Goal: Task Accomplishment & Management: Manage account settings

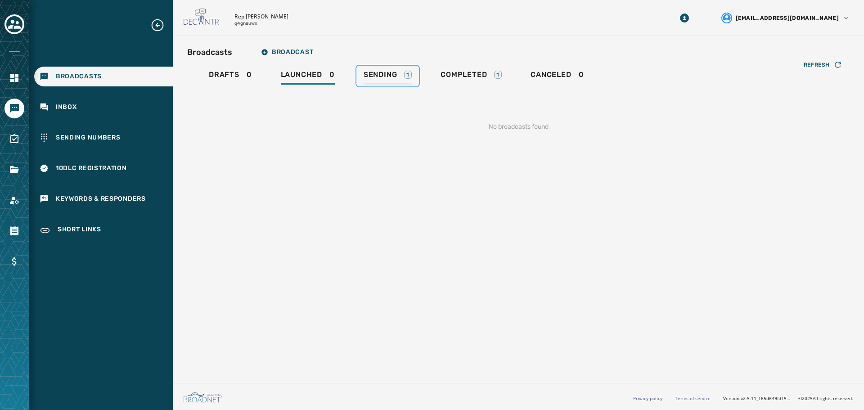
click at [376, 71] on span "Sending" at bounding box center [381, 74] width 34 height 9
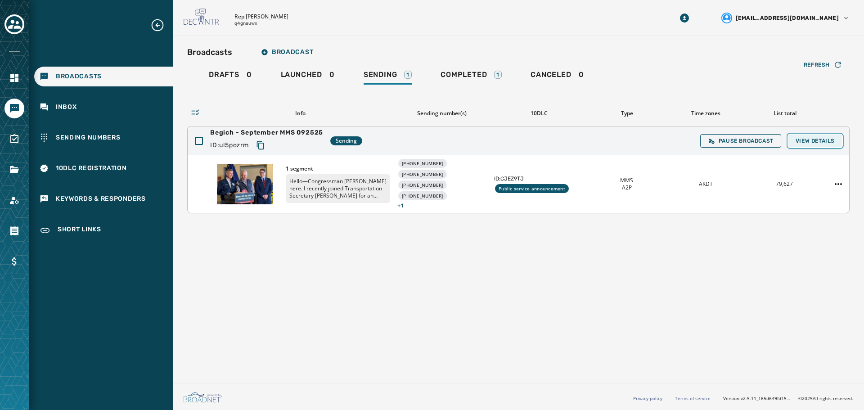
click at [816, 138] on span "View Details" at bounding box center [815, 140] width 39 height 7
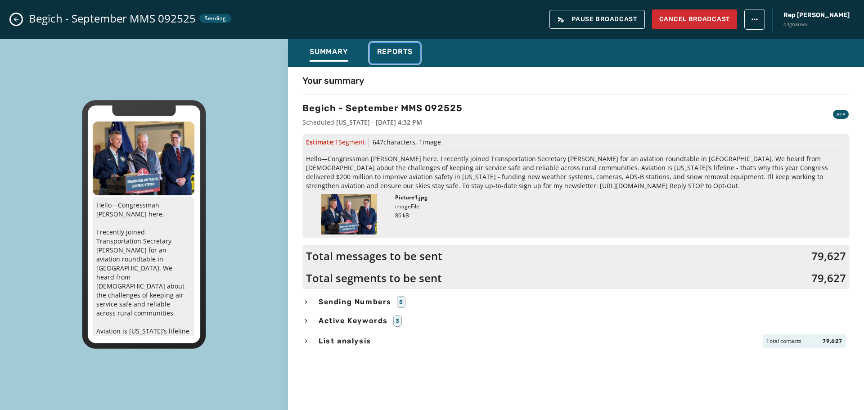
click at [404, 54] on span "Reports" at bounding box center [395, 51] width 36 height 9
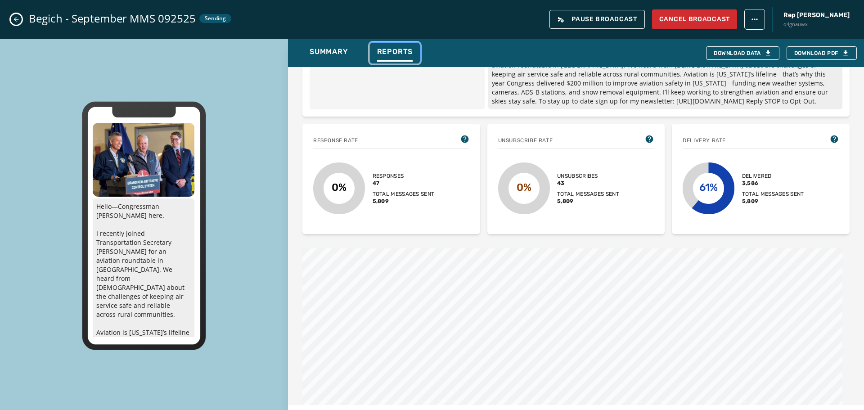
scroll to position [180, 0]
drag, startPoint x: 262, startPoint y: 99, endPoint x: 298, endPoint y: 120, distance: 41.5
click at [262, 99] on div "Hello—Congressman [PERSON_NAME] here. I recently joined Transportation Secretar…" at bounding box center [144, 225] width 288 height 373
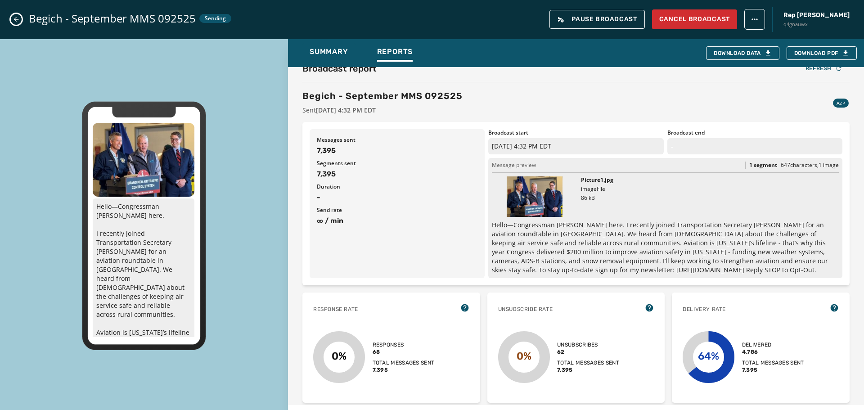
scroll to position [0, 0]
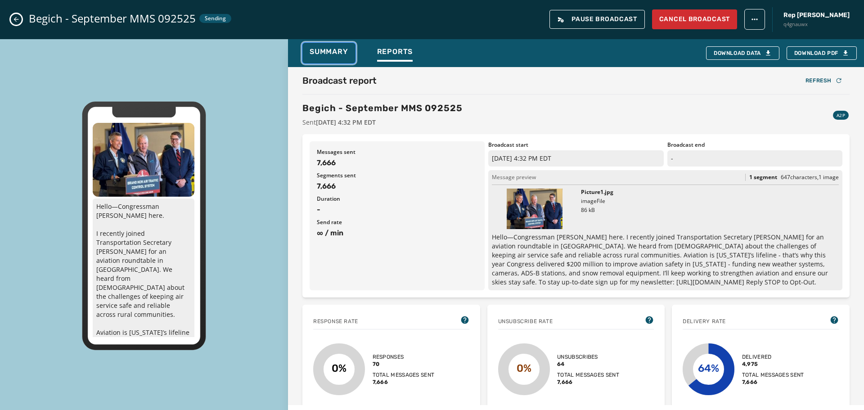
click at [337, 56] on span "Summary" at bounding box center [329, 51] width 39 height 9
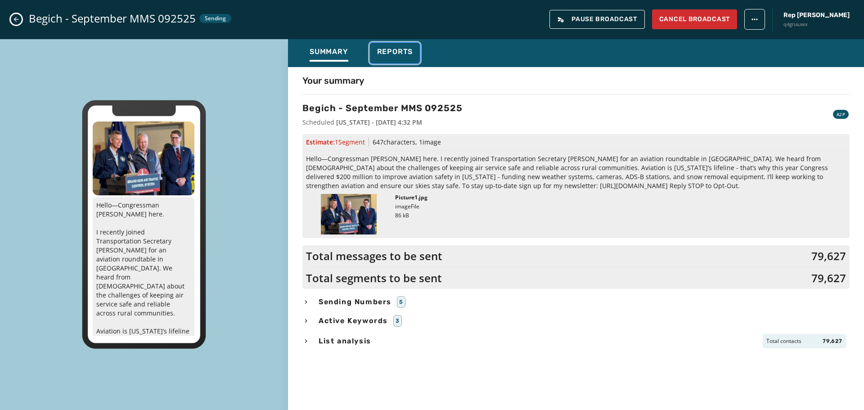
click at [389, 58] on div "Reports" at bounding box center [395, 54] width 36 height 14
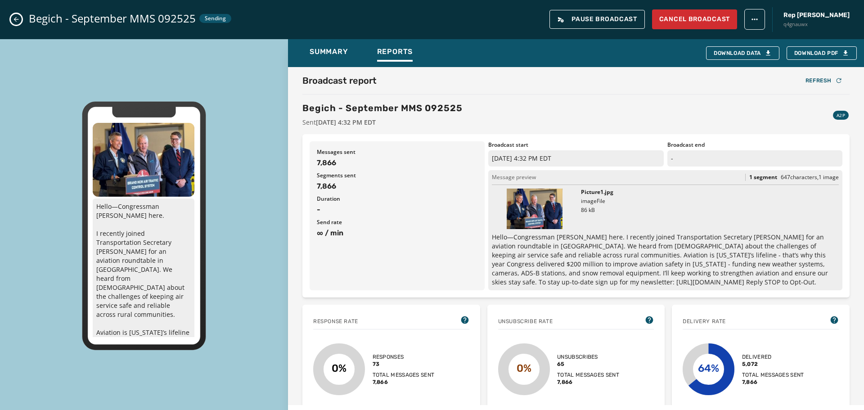
click at [21, 22] on button "Close admin drawer" at bounding box center [16, 19] width 11 height 11
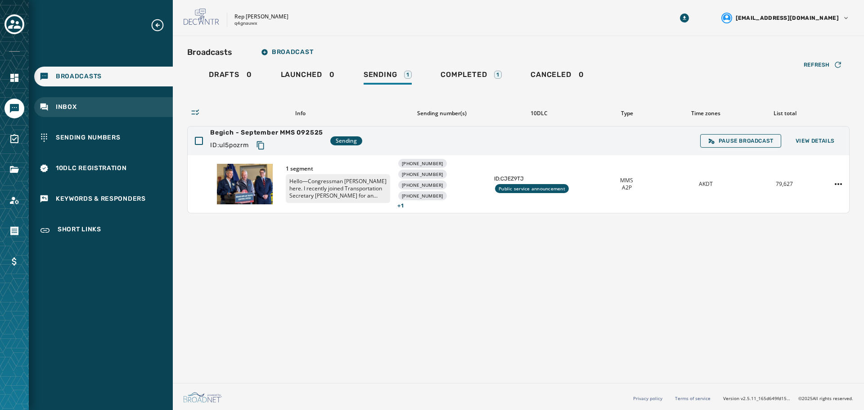
click at [72, 104] on span "Inbox" at bounding box center [66, 107] width 21 height 9
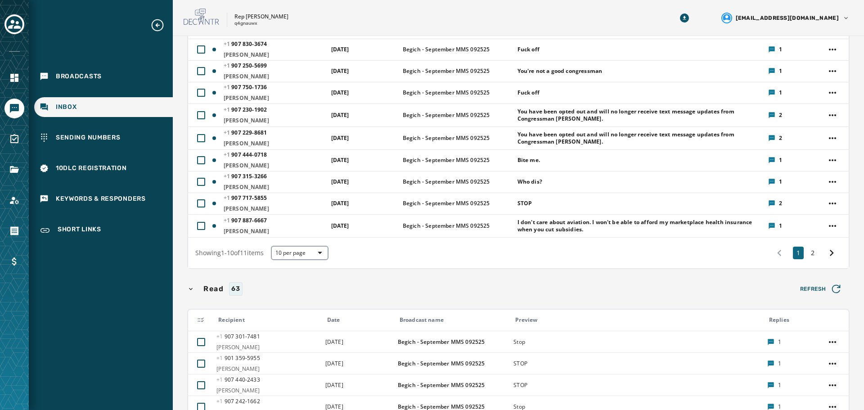
scroll to position [140, 0]
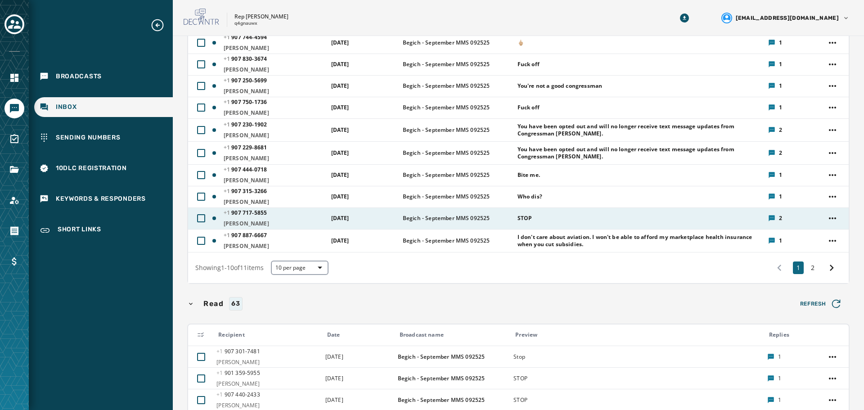
click at [668, 214] on div "STOP" at bounding box center [639, 218] width 245 height 14
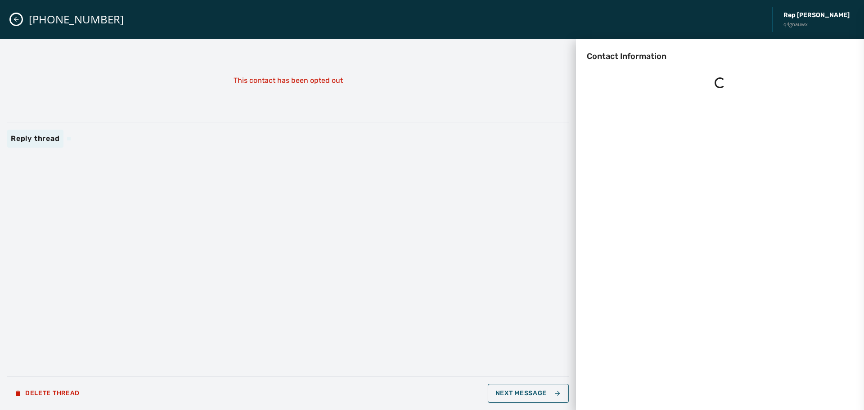
scroll to position [0, 0]
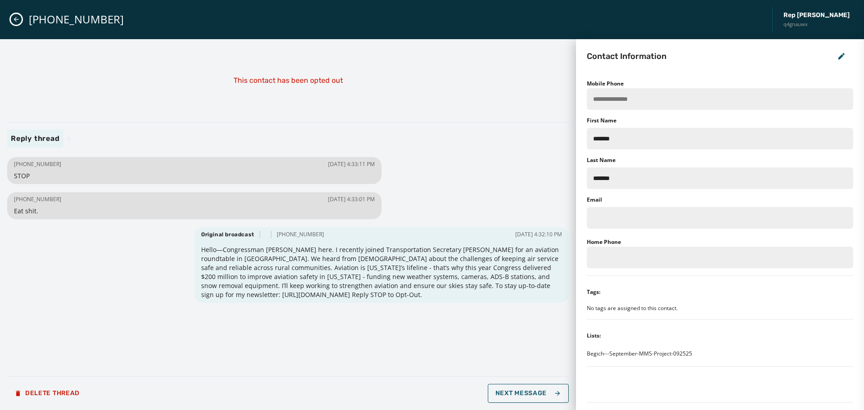
click at [17, 19] on icon "Close admin drawer" at bounding box center [16, 19] width 7 height 7
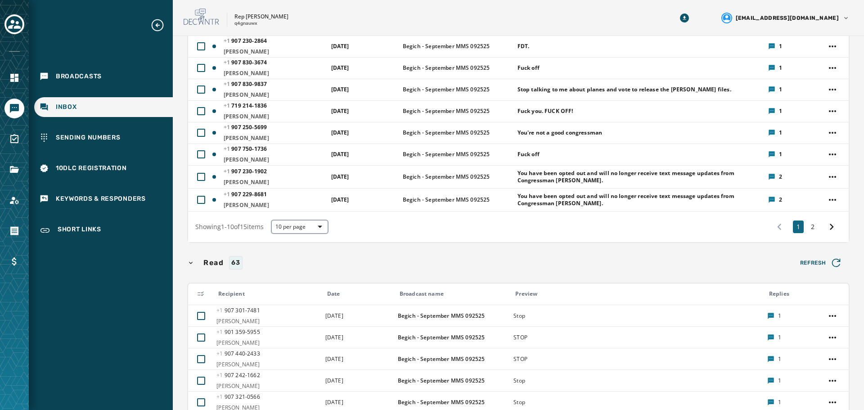
scroll to position [180, 0]
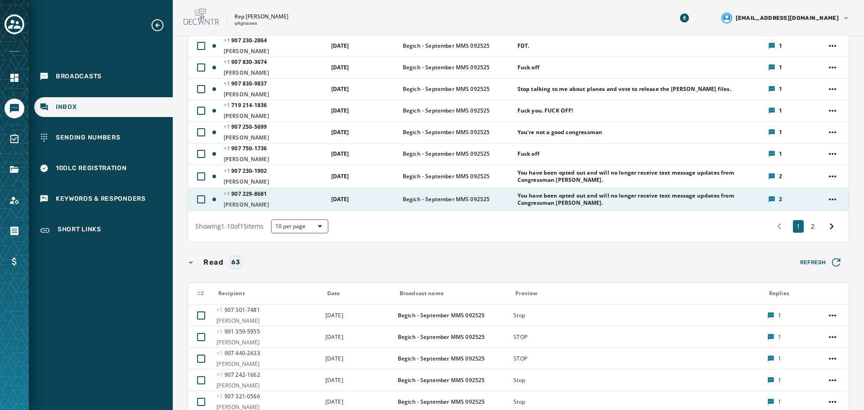
click at [638, 201] on span "You have been opted out and will no longer receive text message updates from Co…" at bounding box center [639, 199] width 245 height 14
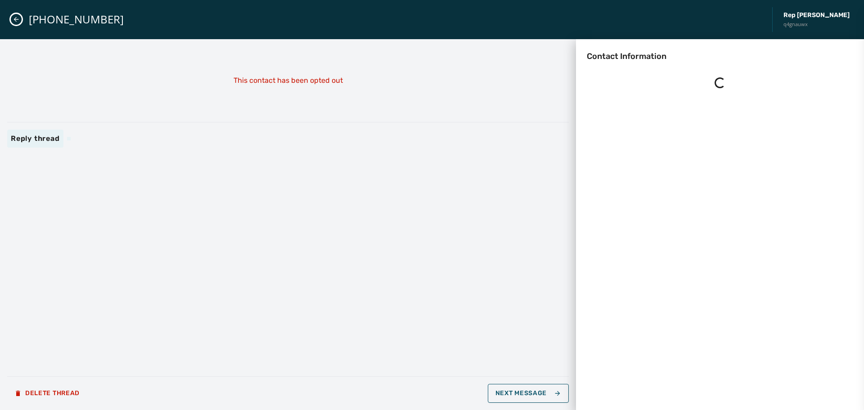
scroll to position [0, 0]
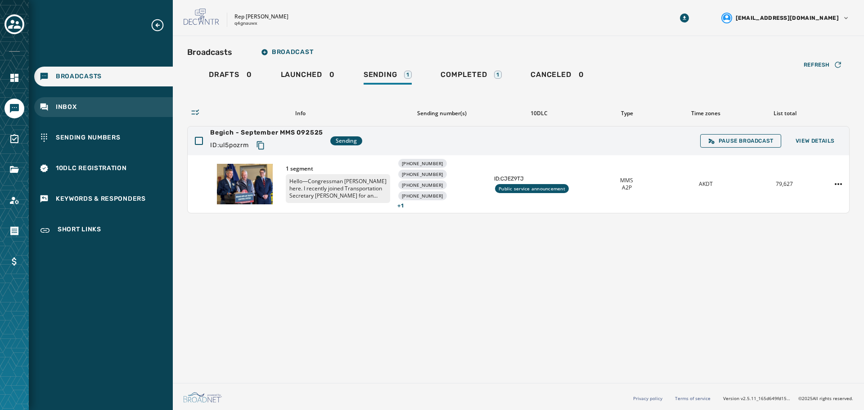
drag, startPoint x: 81, startPoint y: 111, endPoint x: 86, endPoint y: 112, distance: 5.5
click at [81, 111] on div "Inbox" at bounding box center [103, 107] width 139 height 20
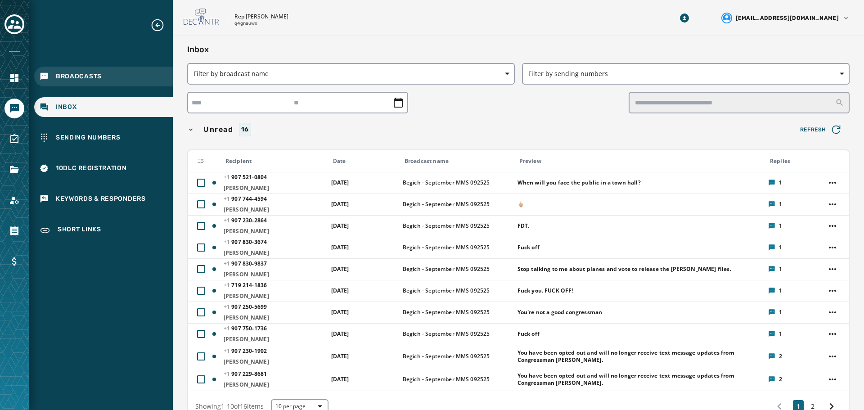
click at [90, 74] on span "Broadcasts" at bounding box center [79, 76] width 46 height 9
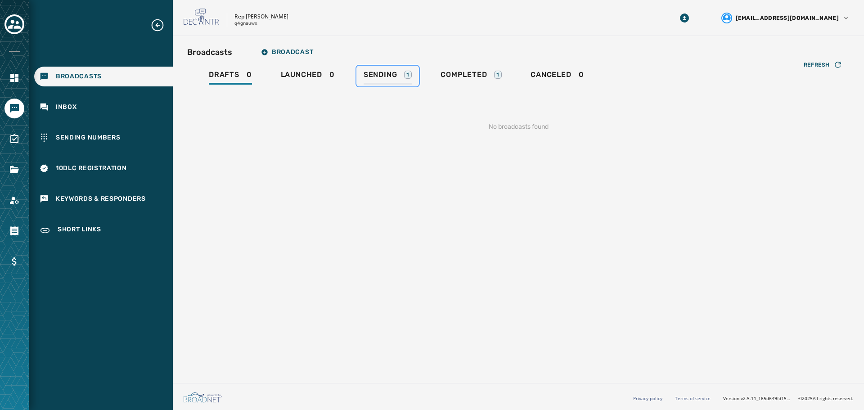
click at [401, 67] on link "Sending 1" at bounding box center [387, 76] width 63 height 21
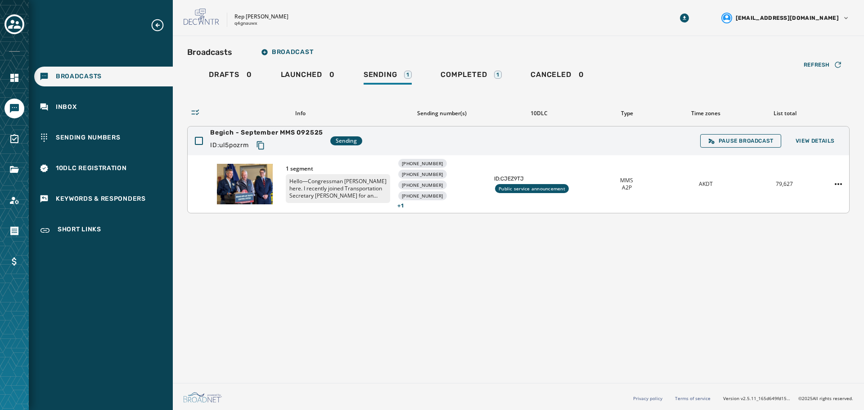
click at [465, 192] on div "[PHONE_NUMBER] [PHONE_NUMBER] [PHONE_NUMBER] [PHONE_NUMBER] + 1" at bounding box center [442, 184] width 90 height 50
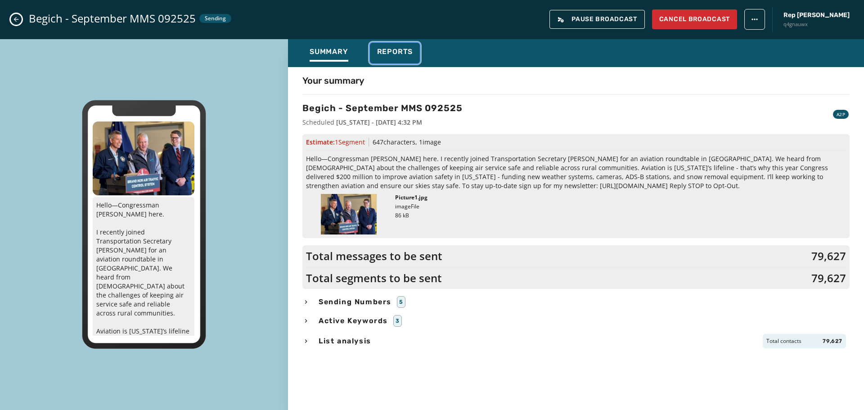
click at [381, 43] on button "Reports" at bounding box center [395, 53] width 50 height 21
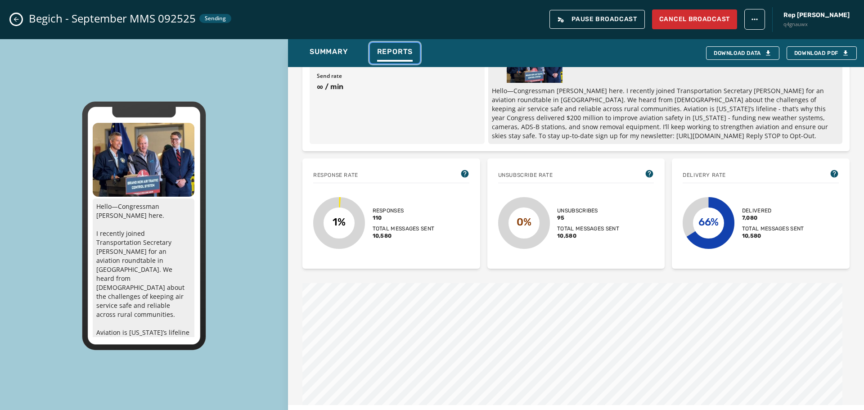
scroll to position [143, 0]
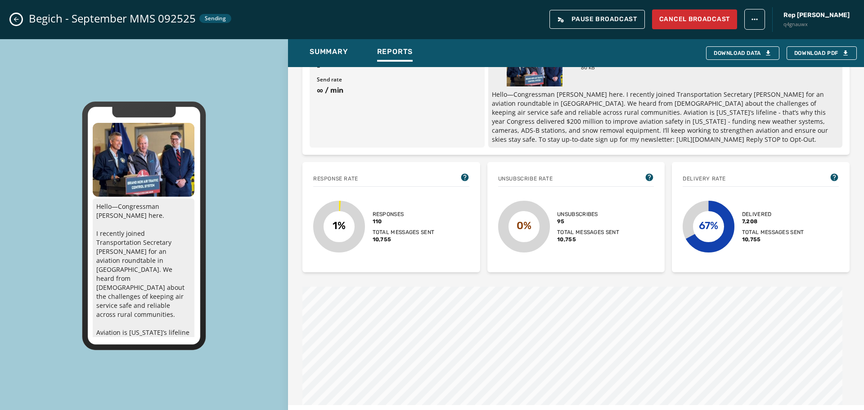
click at [268, 25] on div "Begich - September MMS 092525 Sending Pause Broadcast Cancel Broadcast Rep [PER…" at bounding box center [432, 19] width 864 height 39
